Goal: Transaction & Acquisition: Book appointment/travel/reservation

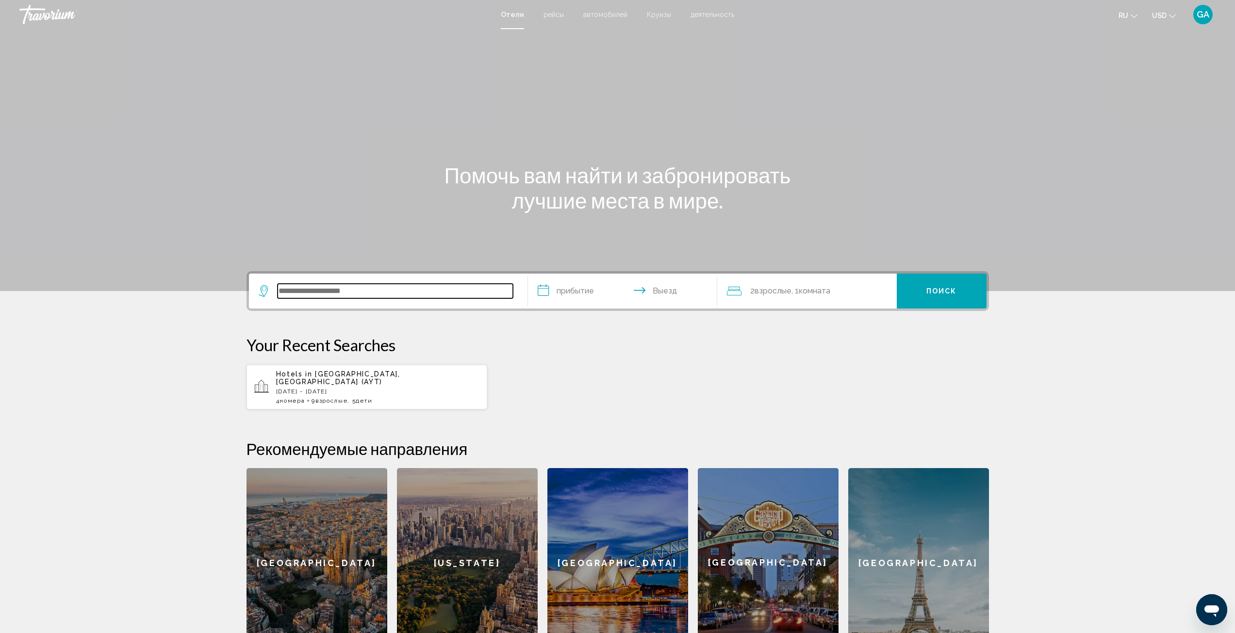
click at [328, 286] on input "Search widget" at bounding box center [395, 291] width 235 height 15
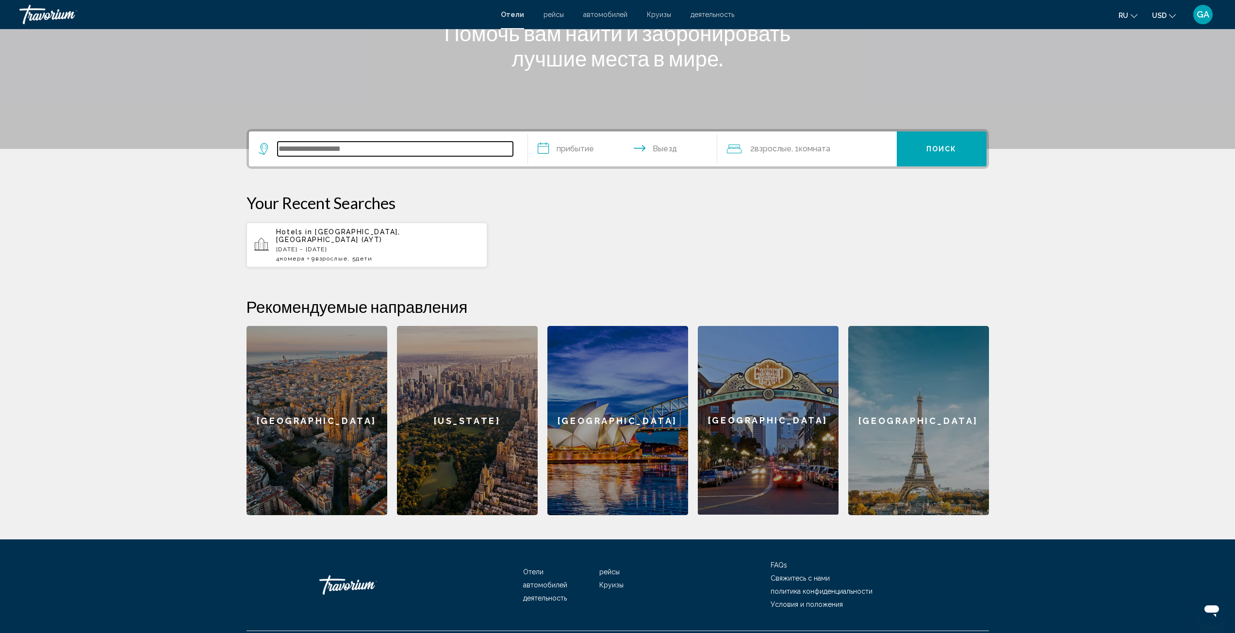
scroll to position [160, 0]
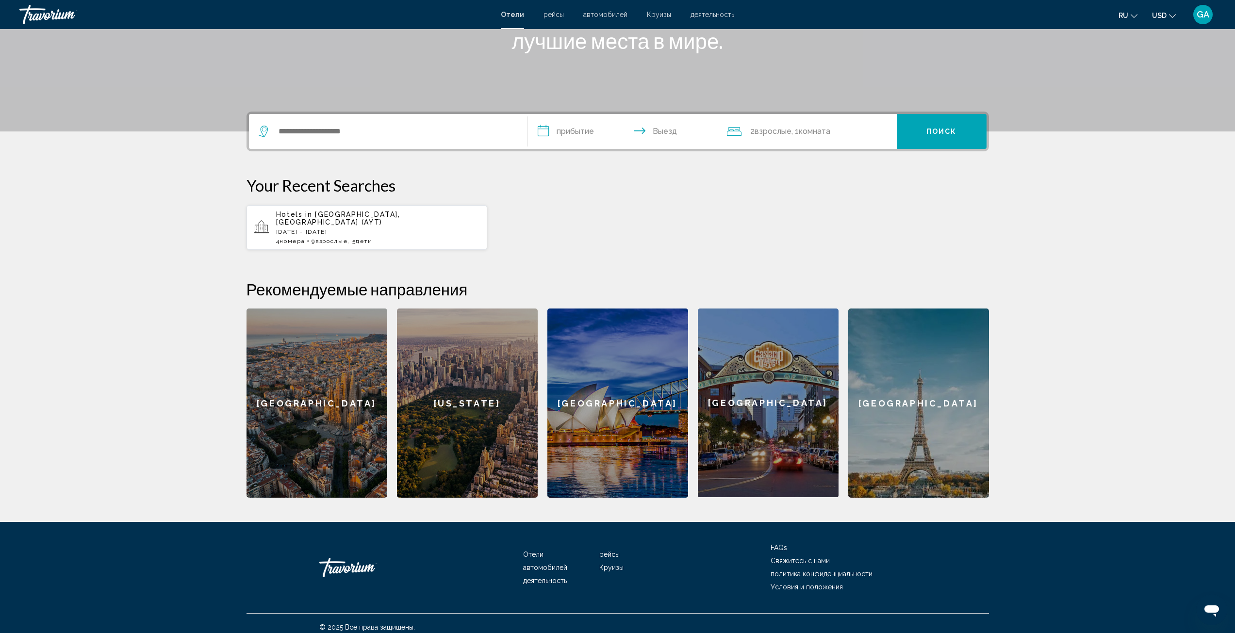
click at [348, 228] on div "Hotels in [GEOGRAPHIC_DATA], [GEOGRAPHIC_DATA] (AYT) [DATE] - [DATE] 4 Комната …" at bounding box center [378, 228] width 204 height 34
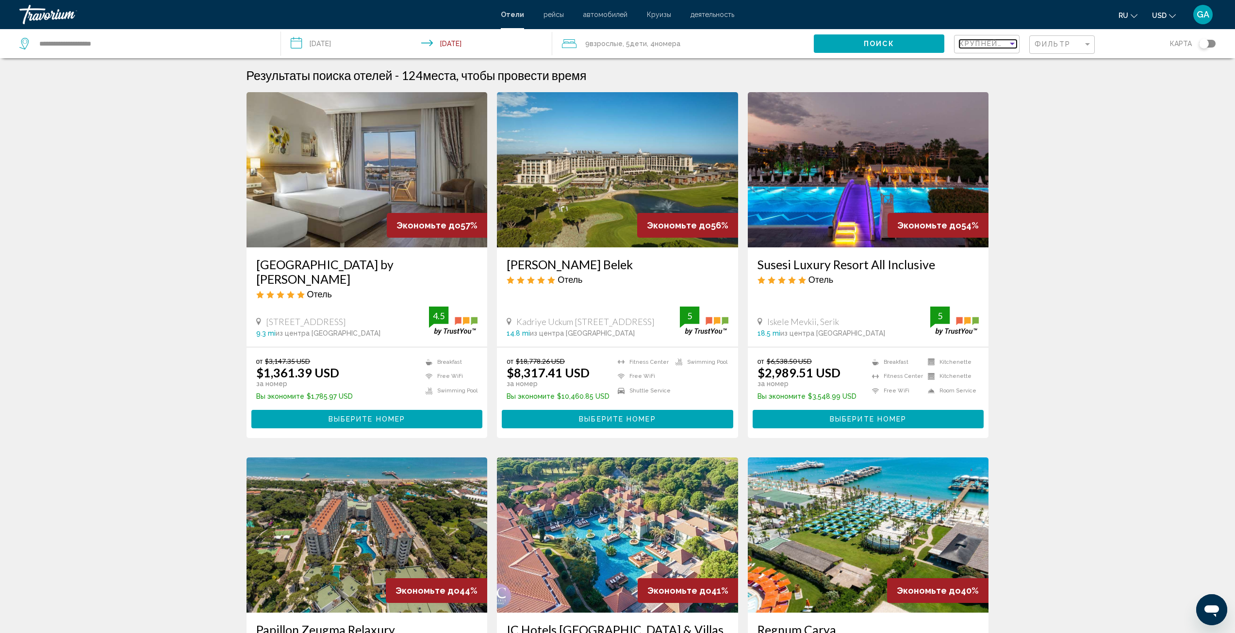
click at [1002, 45] on span "Крупнейшие сбережения" at bounding box center [1017, 44] width 116 height 8
click at [1000, 87] on span "Самая низкая цена" at bounding box center [989, 85] width 61 height 8
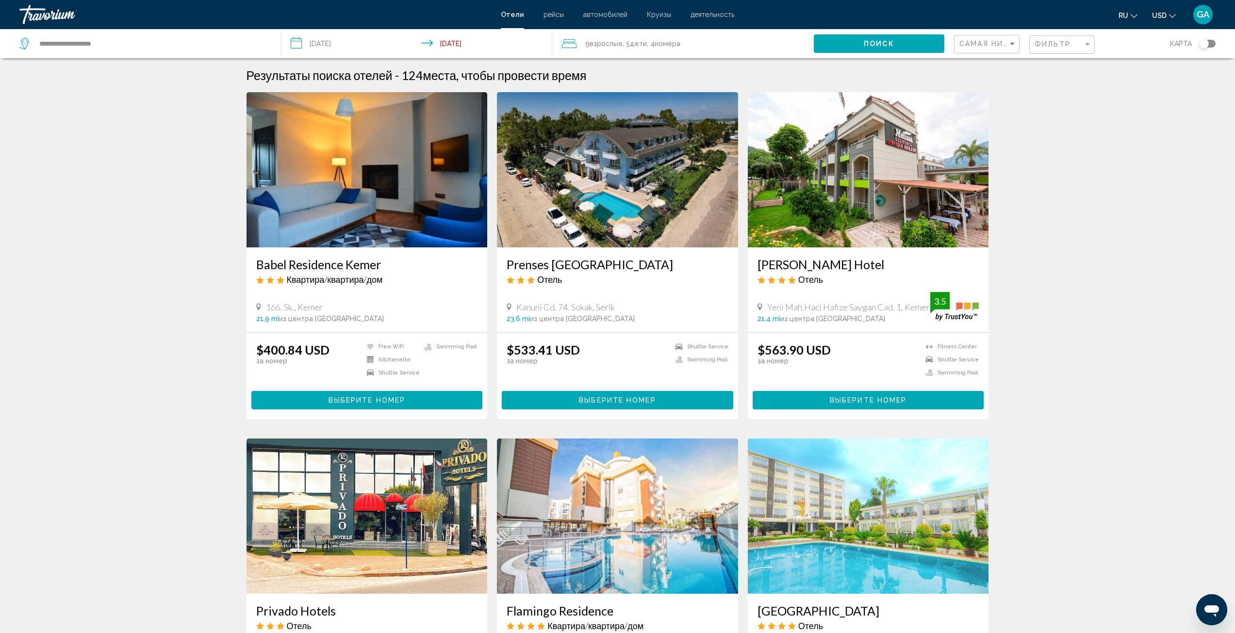
click at [378, 157] on img "Main content" at bounding box center [366, 169] width 241 height 155
